Goal: Task Accomplishment & Management: Manage account settings

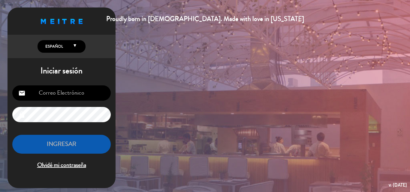
click at [70, 92] on input "email" at bounding box center [61, 92] width 98 height 15
type input "[EMAIL_ADDRESS][DOMAIN_NAME]"
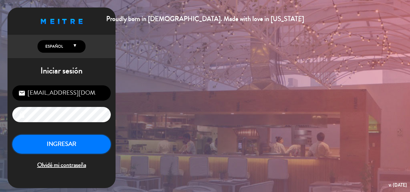
click at [68, 148] on button "INGRESAR" at bounding box center [61, 144] width 98 height 19
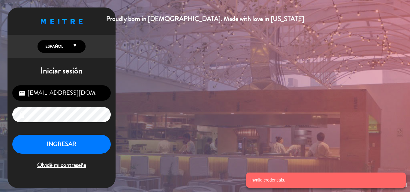
click at [66, 165] on span "Olvidé mi contraseña" at bounding box center [61, 165] width 98 height 10
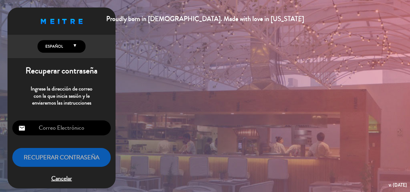
click at [40, 126] on input "email" at bounding box center [61, 128] width 98 height 15
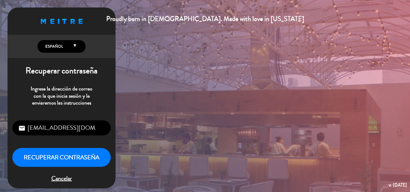
scroll to position [0, 2]
type input "[EMAIL_ADDRESS][DOMAIN_NAME]"
click at [54, 159] on button "Recuperar contraseña" at bounding box center [61, 157] width 98 height 19
